Goal: Task Accomplishment & Management: Use online tool/utility

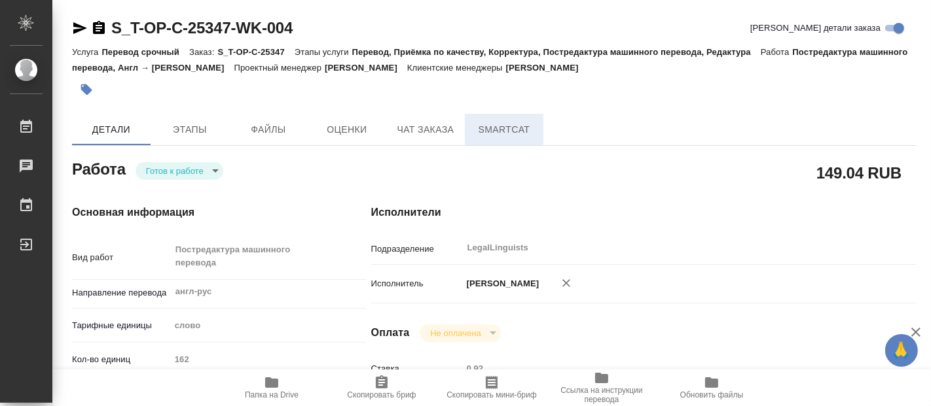
type textarea "x"
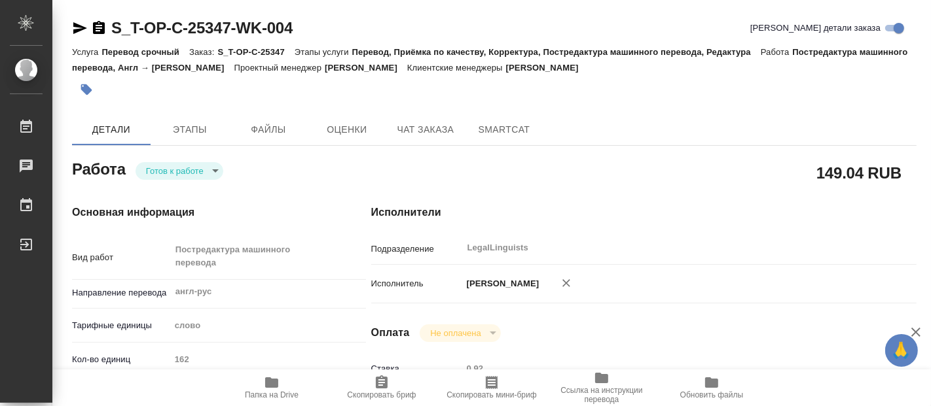
type textarea "x"
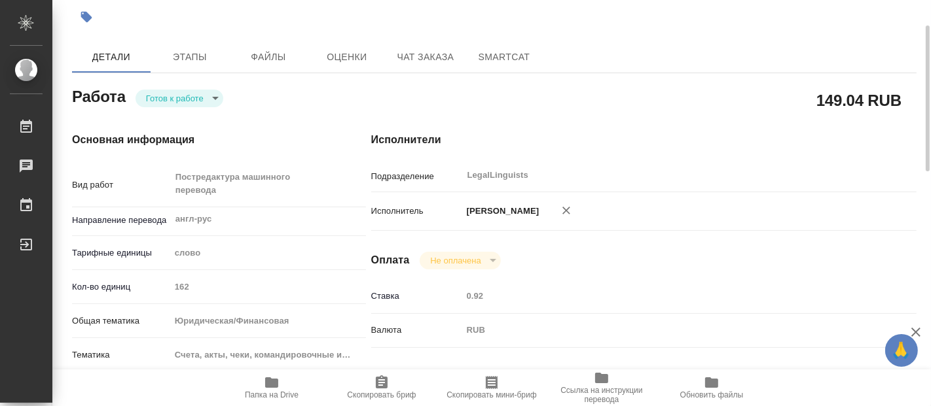
type textarea "x"
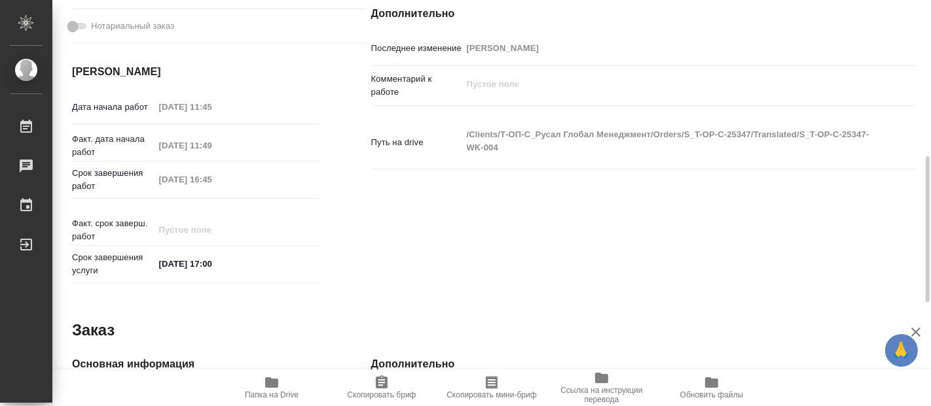
scroll to position [723, 0]
